Goal: Task Accomplishment & Management: Manage account settings

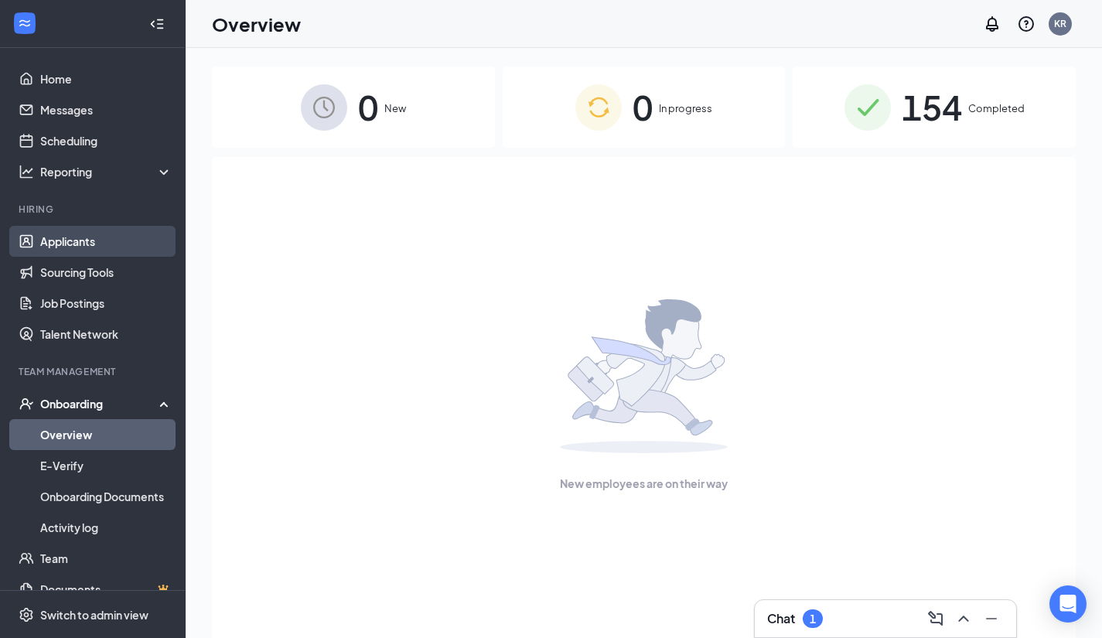
click at [67, 242] on link "Applicants" at bounding box center [106, 241] width 132 height 31
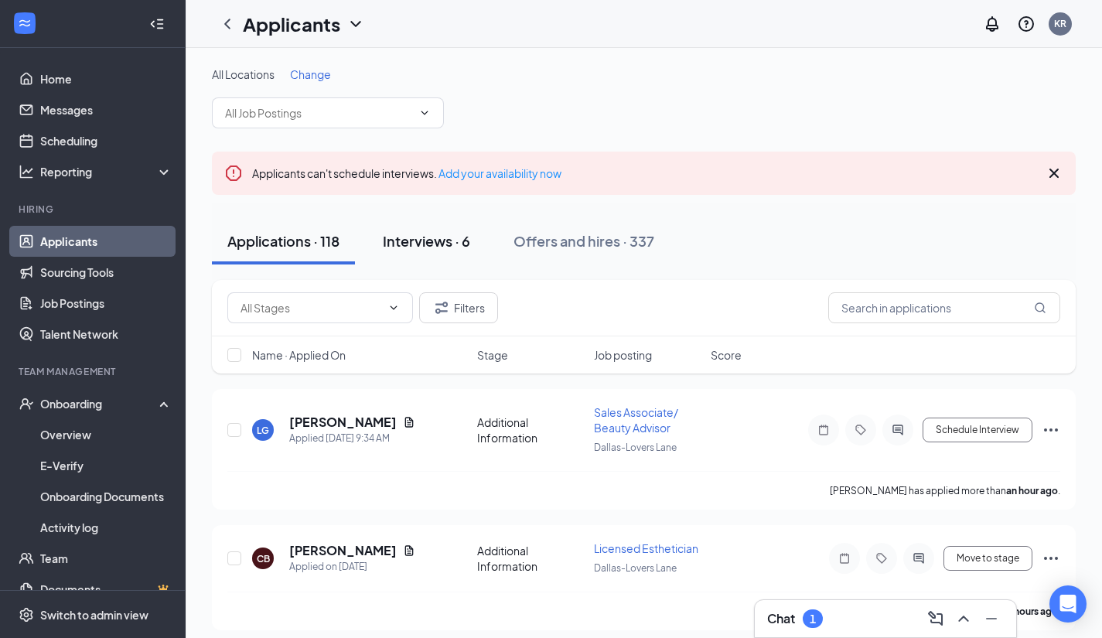
click at [438, 240] on div "Interviews · 6" at bounding box center [426, 240] width 87 height 19
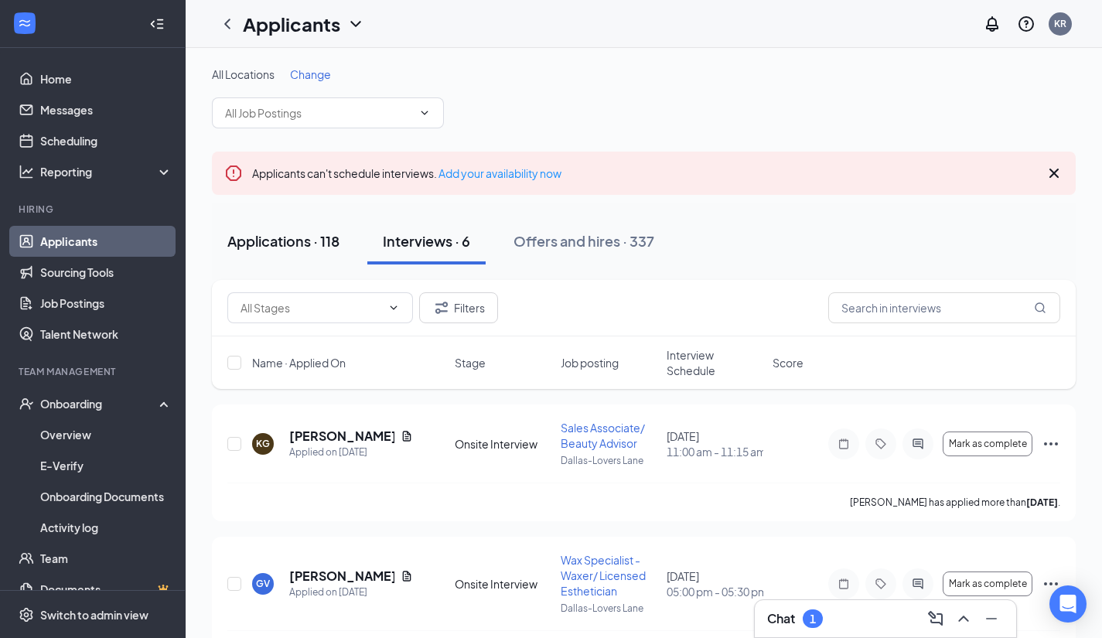
click at [322, 234] on div "Applications · 118" at bounding box center [283, 240] width 112 height 19
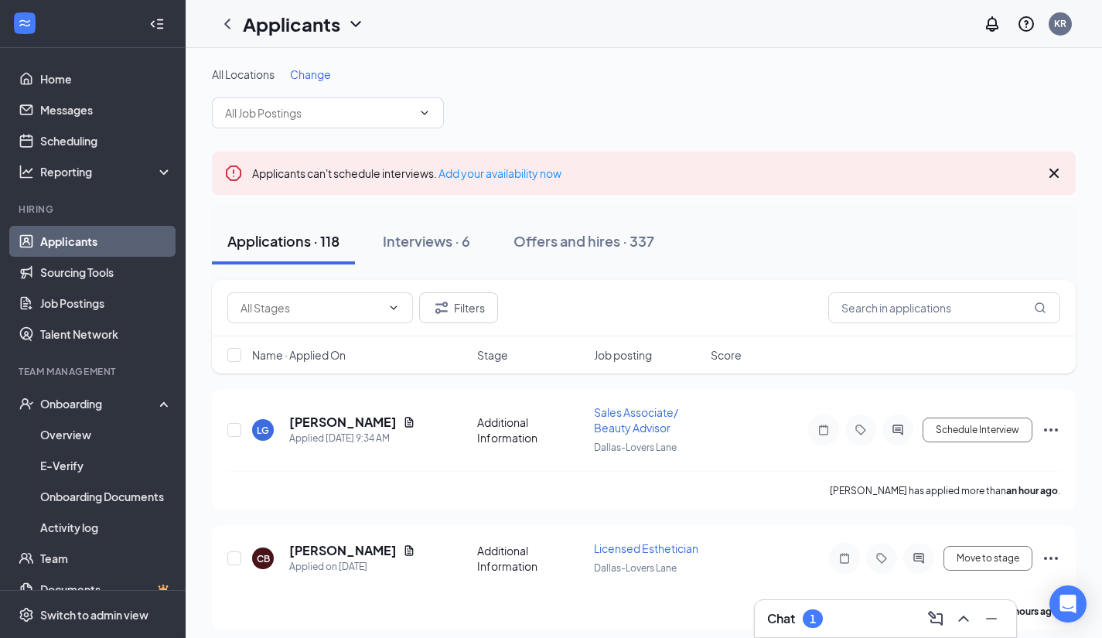
click at [318, 73] on span "Change" at bounding box center [310, 74] width 41 height 14
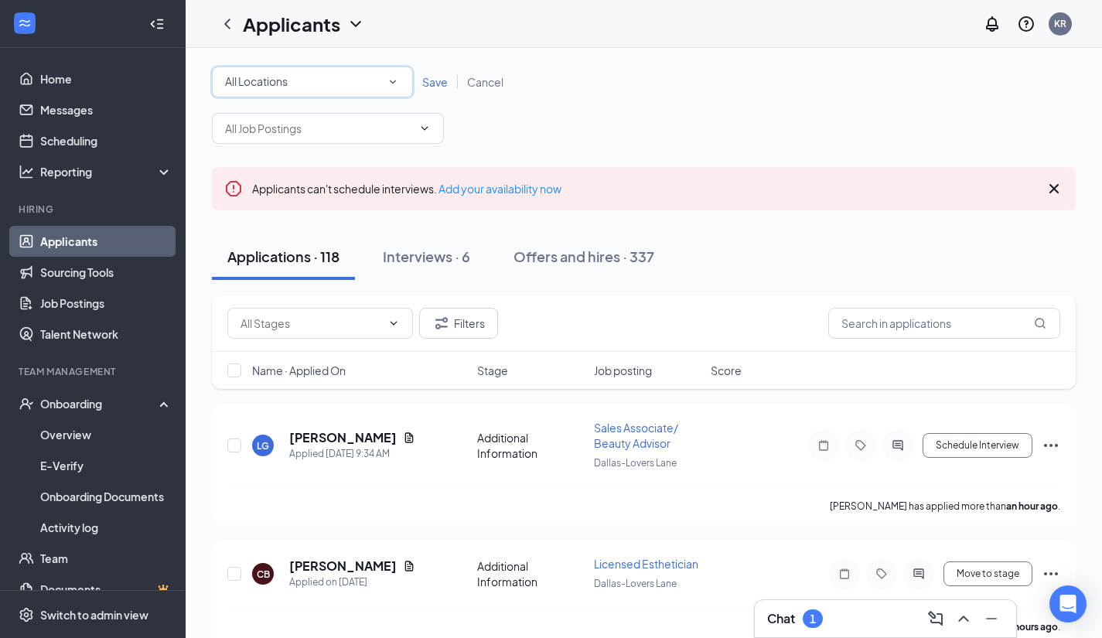
click at [316, 76] on div "All Locations" at bounding box center [312, 82] width 175 height 19
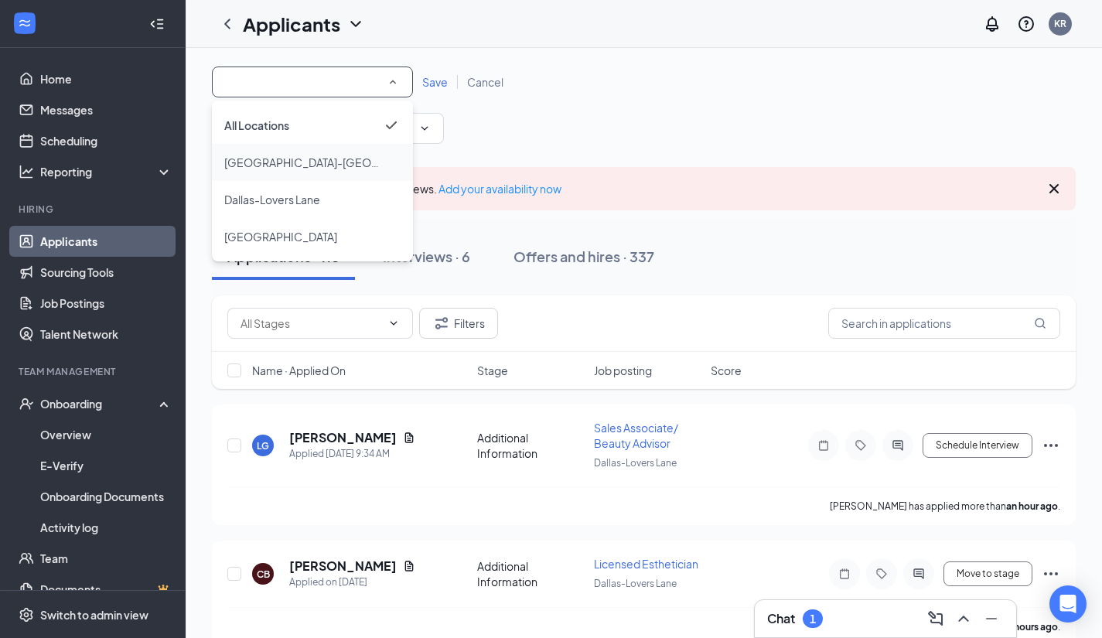
click at [296, 173] on li "[GEOGRAPHIC_DATA]-[GEOGRAPHIC_DATA]" at bounding box center [312, 162] width 201 height 37
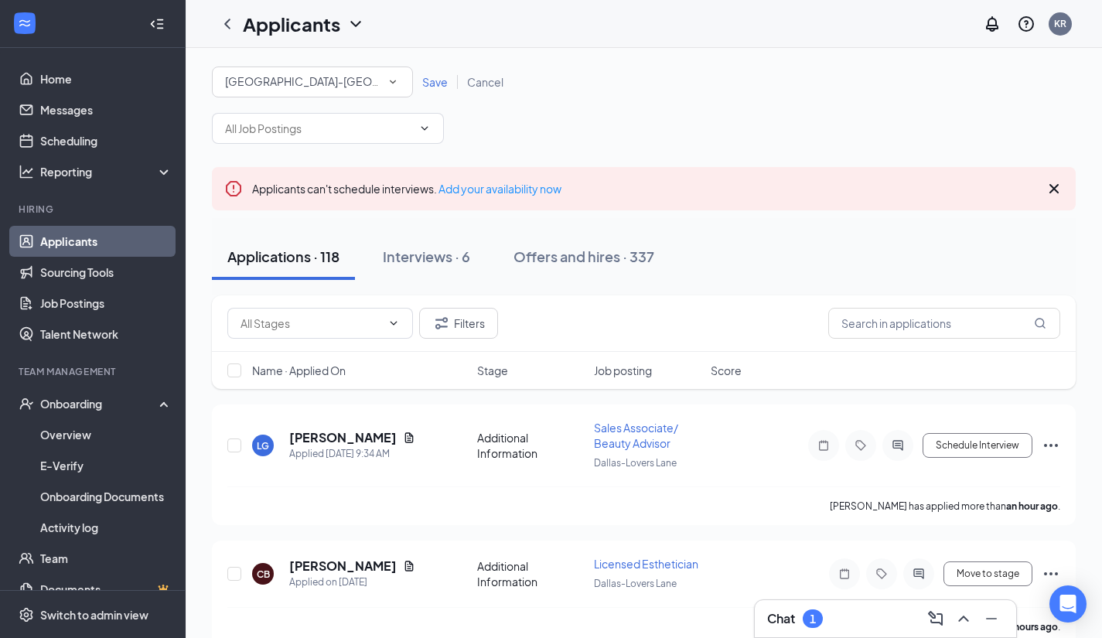
click at [439, 84] on span "Save" at bounding box center [435, 82] width 26 height 14
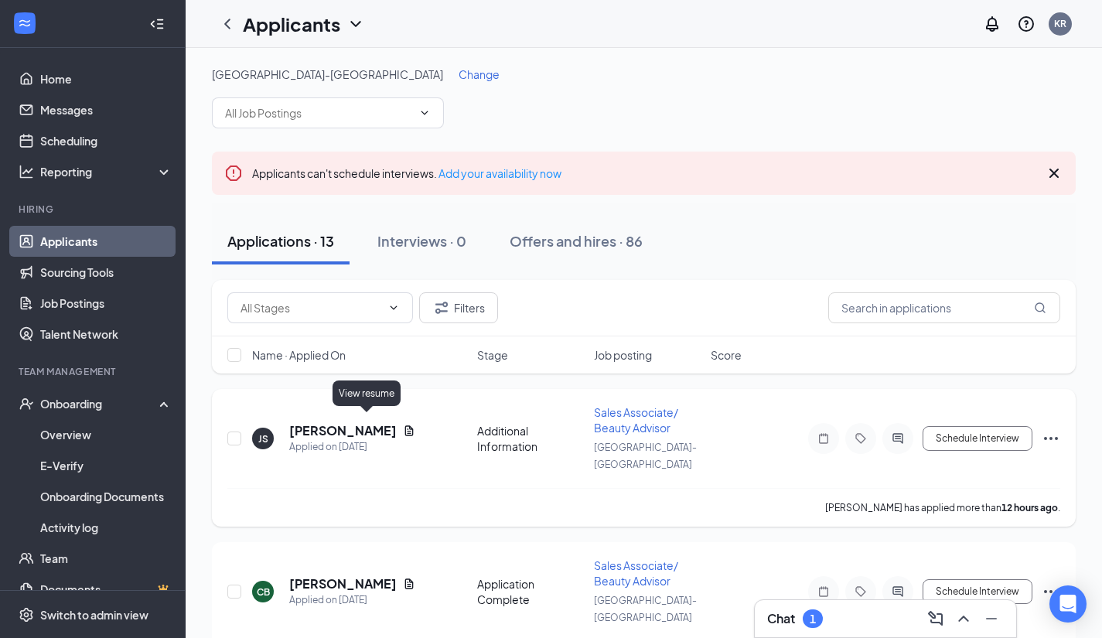
click at [403, 425] on icon "Document" at bounding box center [409, 431] width 12 height 12
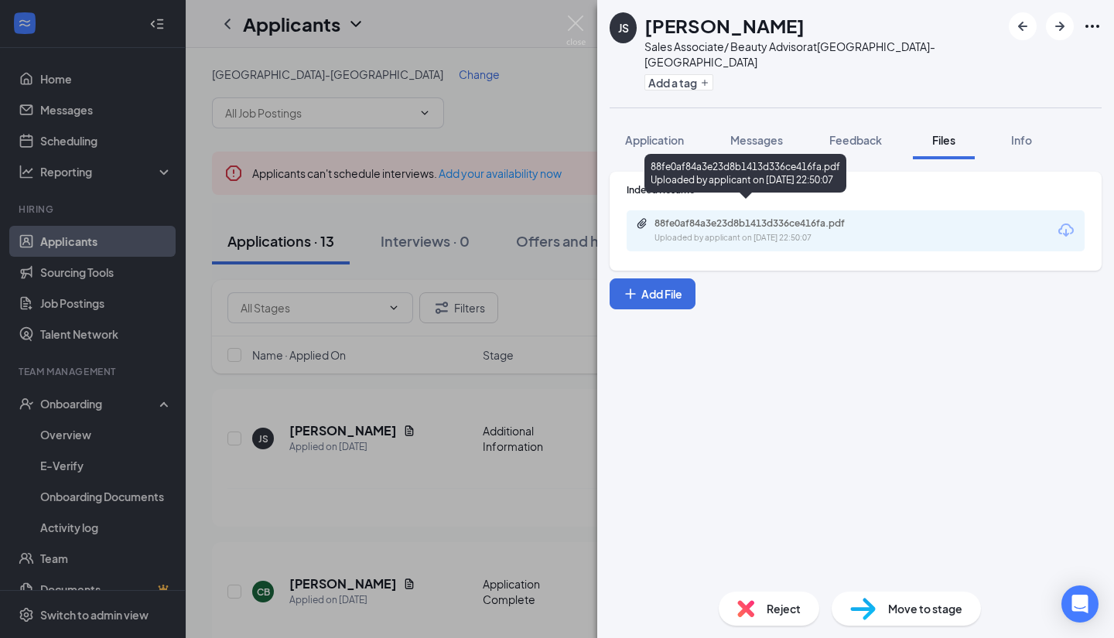
click at [702, 217] on div "88fe0af84a3e23d8b1413d336ce416fa.pdf" at bounding box center [762, 223] width 217 height 12
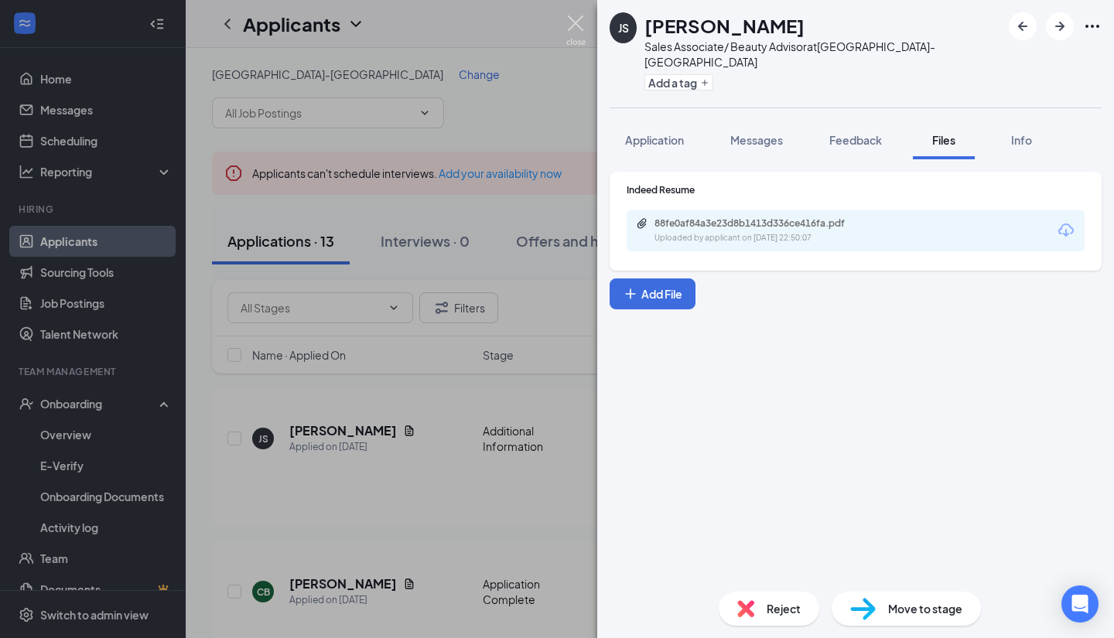
click at [579, 31] on img at bounding box center [575, 30] width 19 height 30
